Goal: Find specific page/section

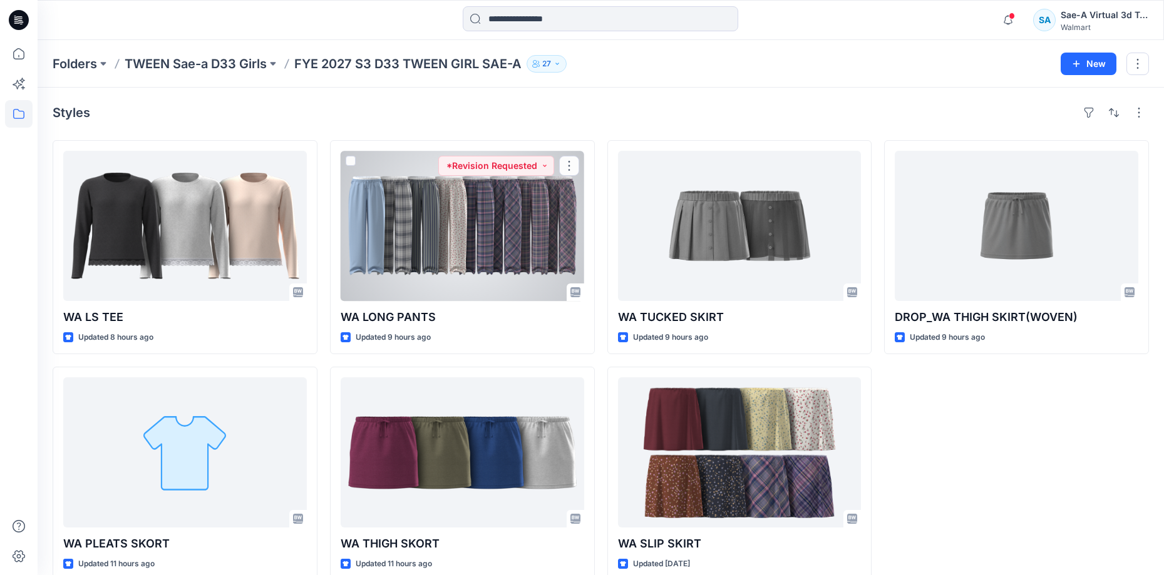
drag, startPoint x: 468, startPoint y: 235, endPoint x: 463, endPoint y: 249, distance: 13.9
click at [468, 235] on div at bounding box center [463, 226] width 244 height 150
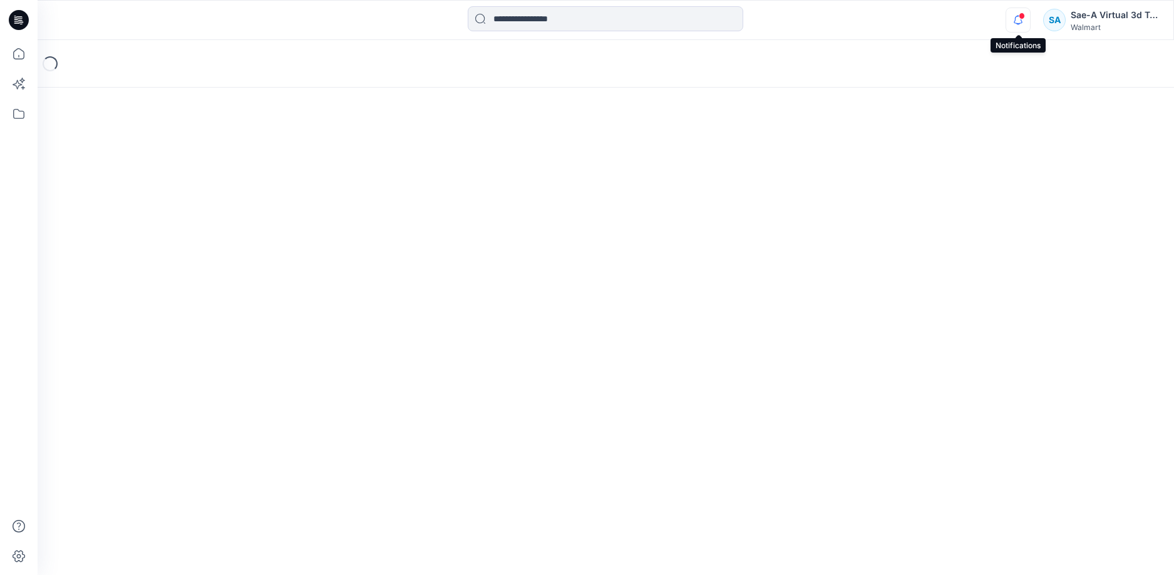
click at [1019, 19] on icon "button" at bounding box center [1018, 20] width 24 height 25
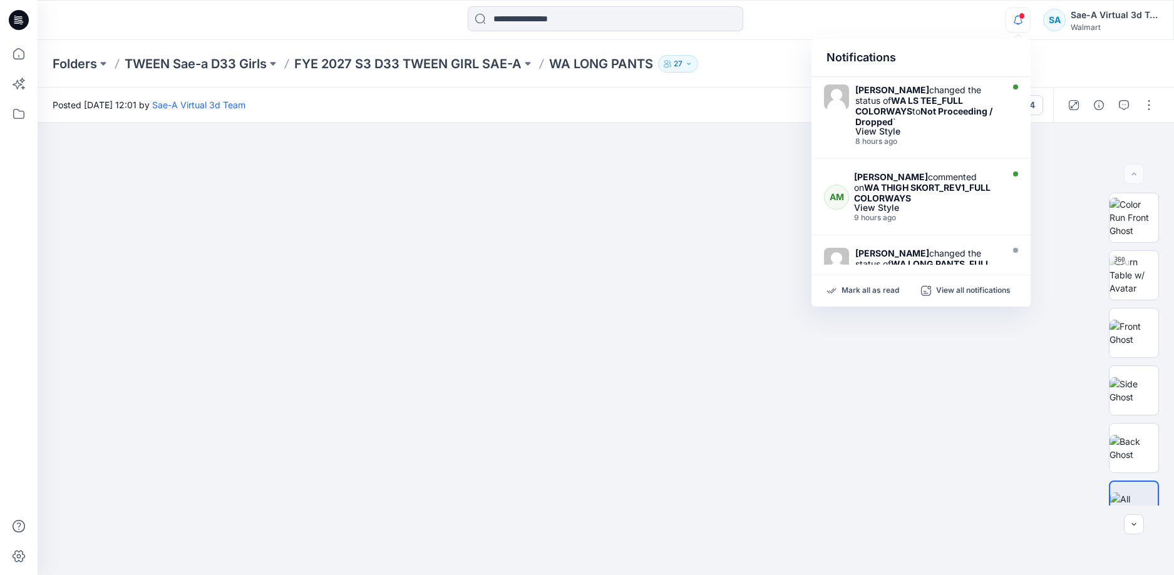
click at [1019, 19] on icon "button" at bounding box center [1018, 20] width 24 height 25
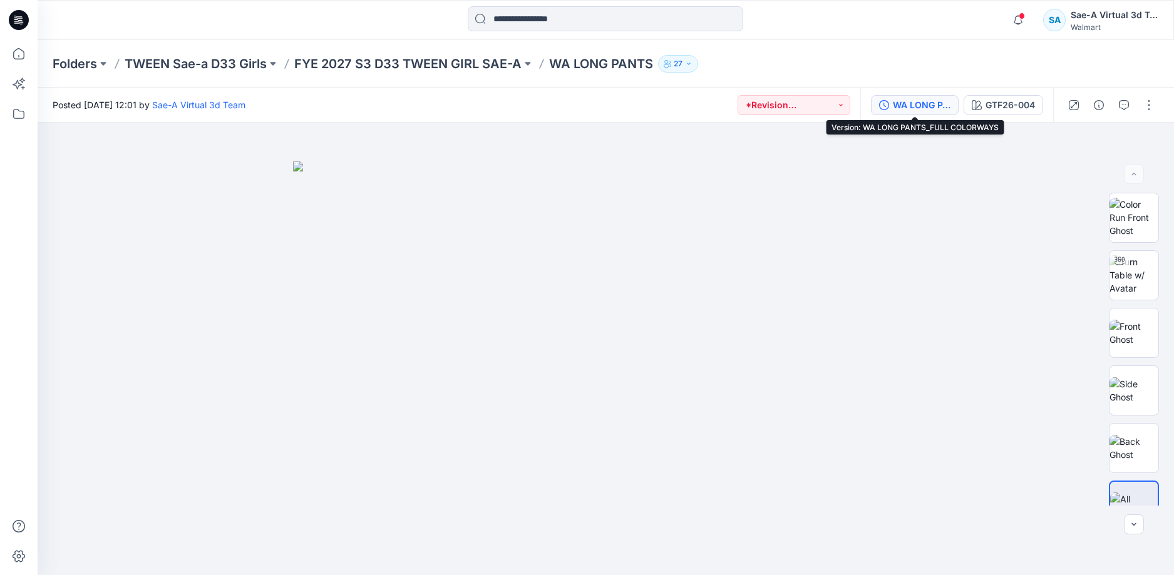
click at [916, 101] on div "WA LONG PANTS_FULL COLORWAYS" at bounding box center [922, 105] width 58 height 14
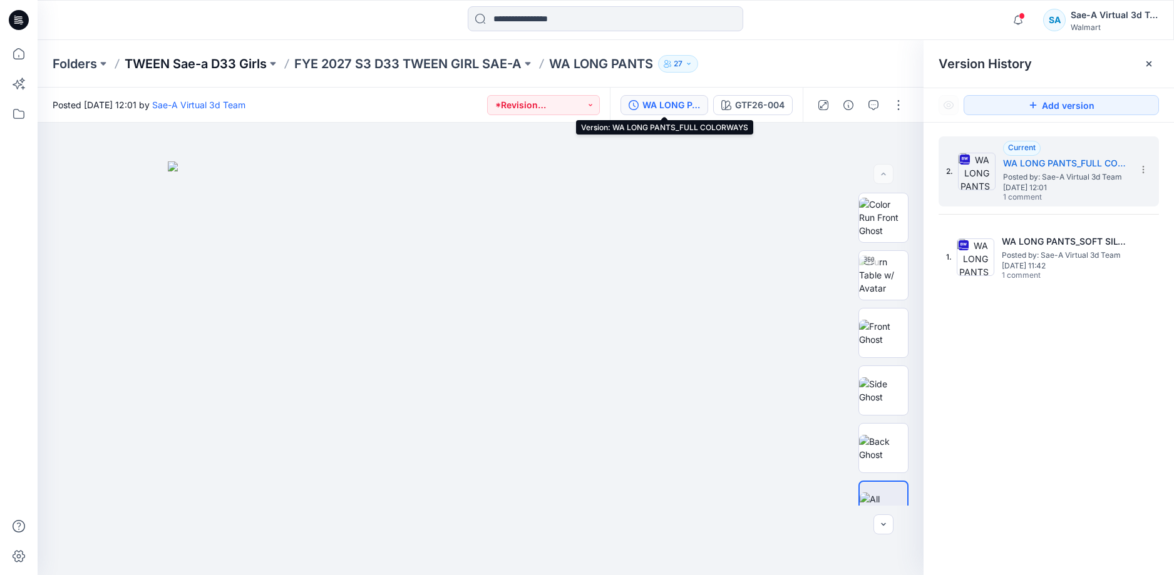
click at [245, 72] on p "TWEEN Sae-a D33 Girls" at bounding box center [196, 64] width 142 height 18
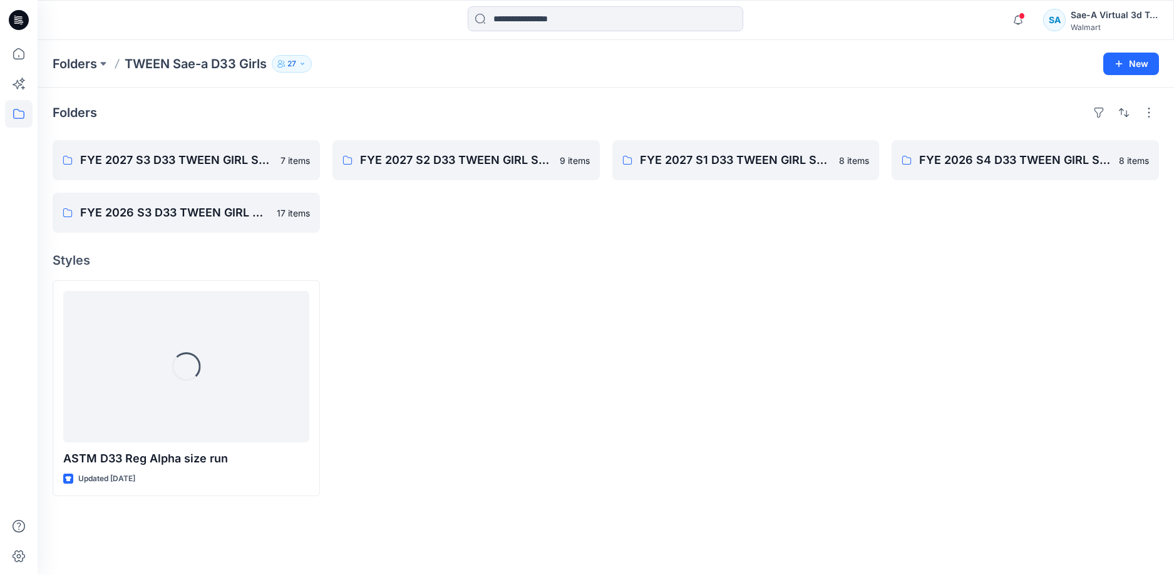
click at [23, 20] on icon at bounding box center [19, 20] width 20 height 20
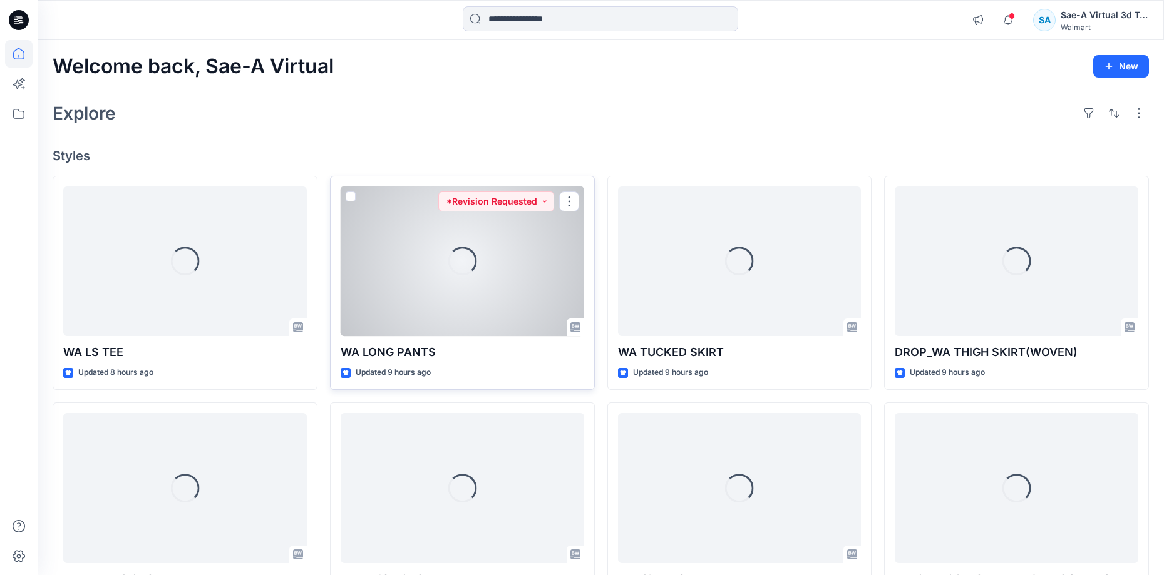
click at [450, 282] on div "Loading..." at bounding box center [463, 262] width 244 height 150
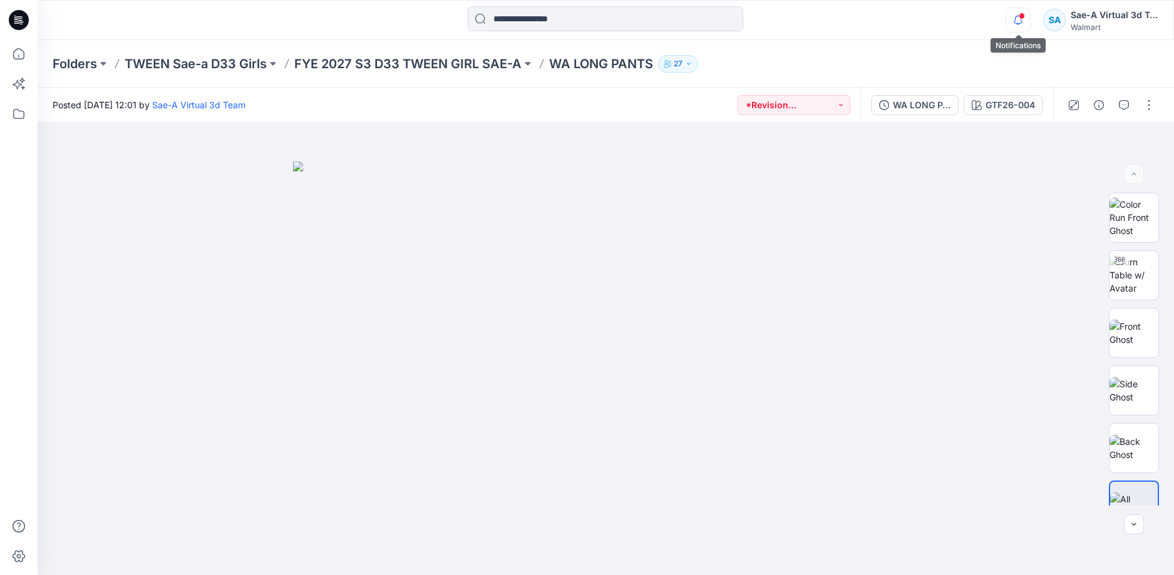
drag, startPoint x: 1027, startPoint y: 16, endPoint x: 1013, endPoint y: 15, distance: 13.8
click at [1026, 16] on icon "button" at bounding box center [1018, 20] width 24 height 25
